Goal: Navigation & Orientation: Find specific page/section

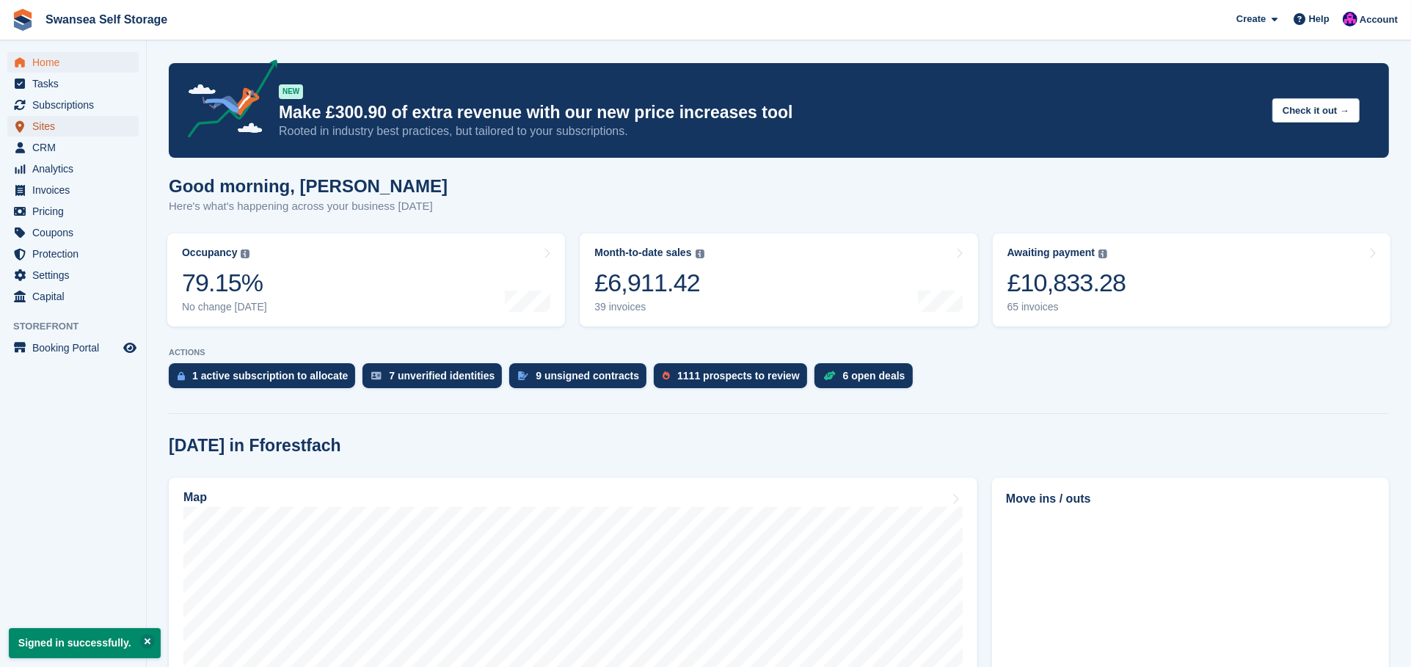
drag, startPoint x: 50, startPoint y: 127, endPoint x: 58, endPoint y: 125, distance: 8.2
click at [50, 127] on span "Sites" at bounding box center [76, 126] width 88 height 21
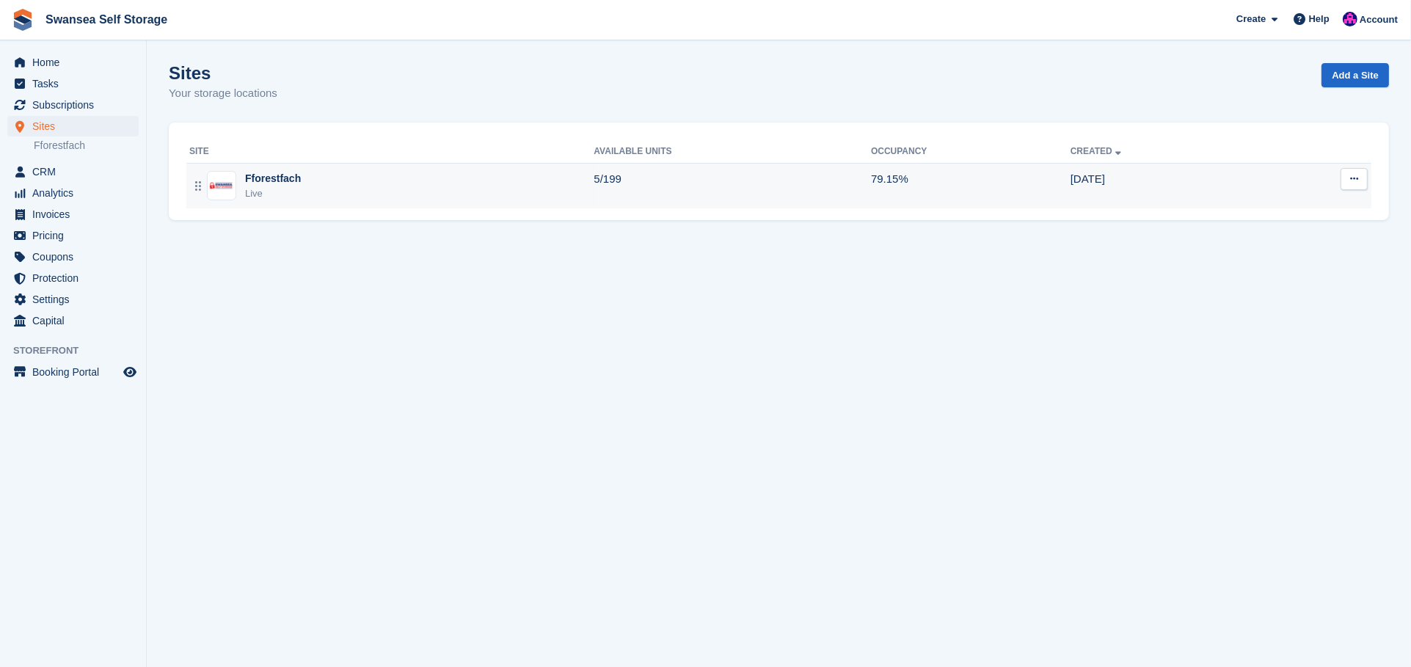
click at [271, 179] on div "Fforestfach" at bounding box center [273, 178] width 56 height 15
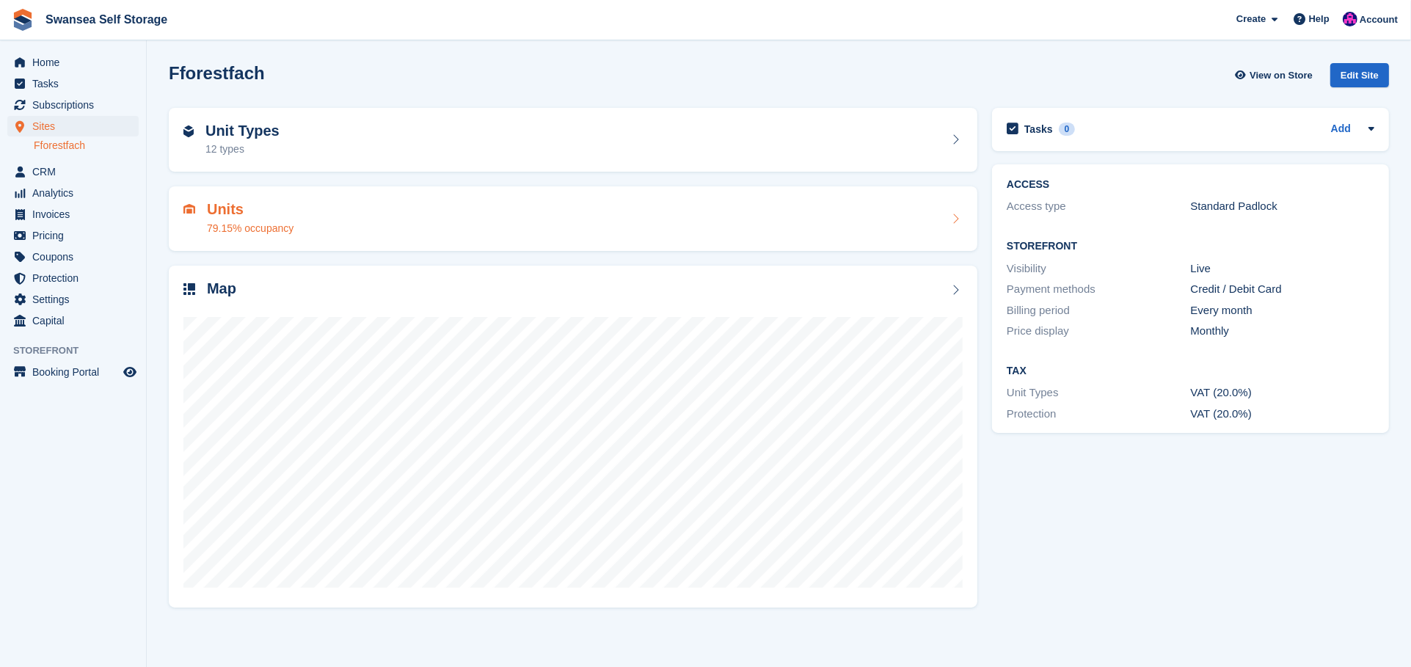
click at [271, 231] on div "79.15% occupancy" at bounding box center [250, 228] width 87 height 15
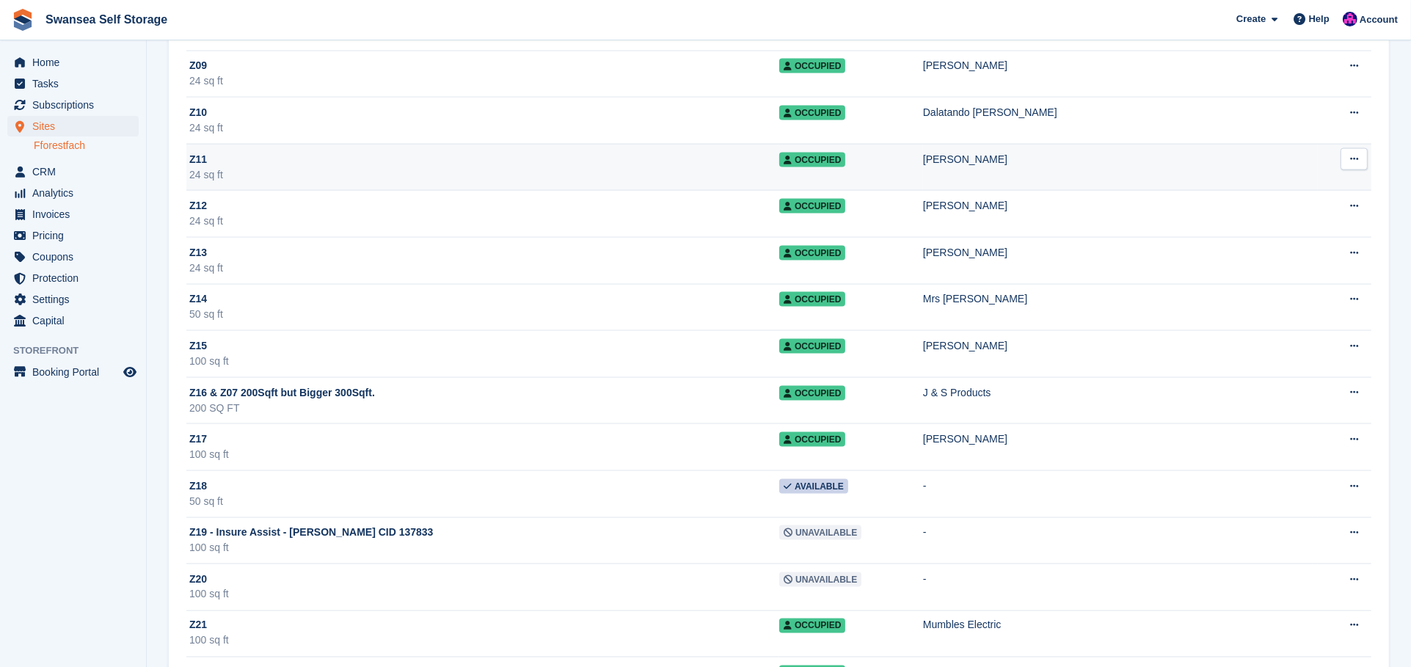
scroll to position [8804, 0]
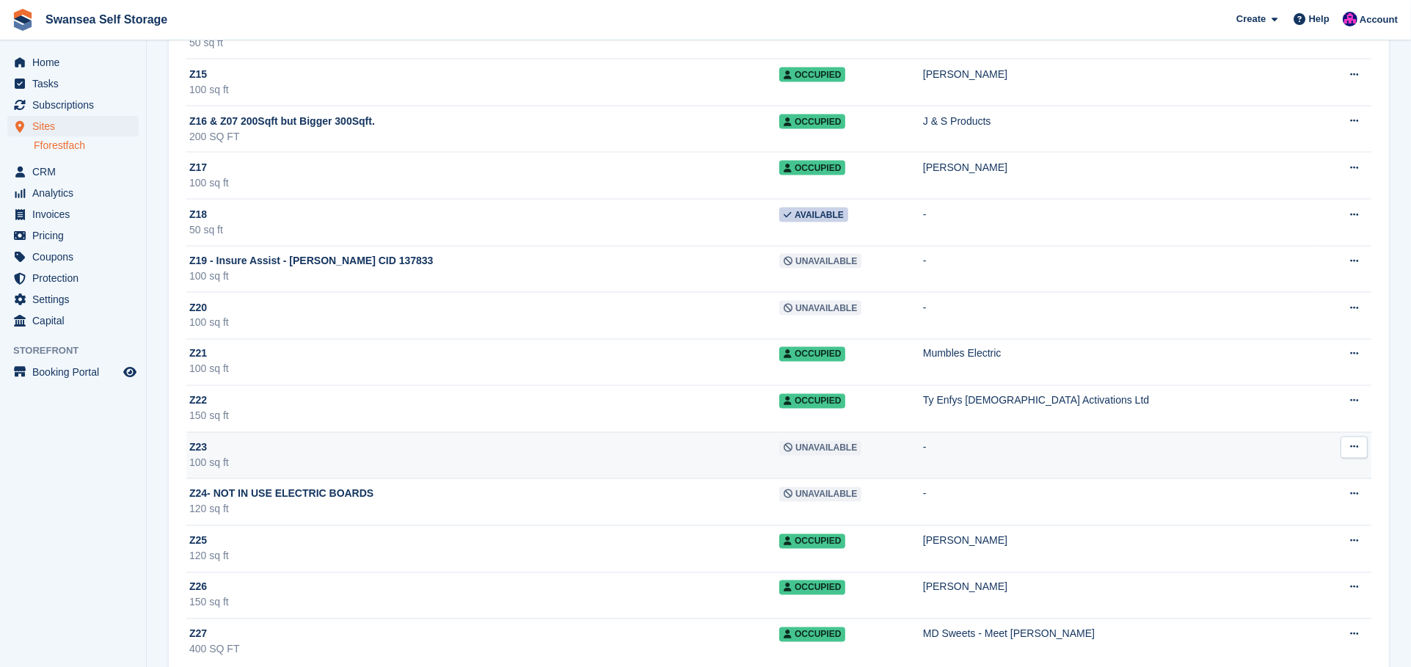
click at [283, 448] on div "Z23" at bounding box center [484, 447] width 590 height 15
